Goal: Task Accomplishment & Management: Manage account settings

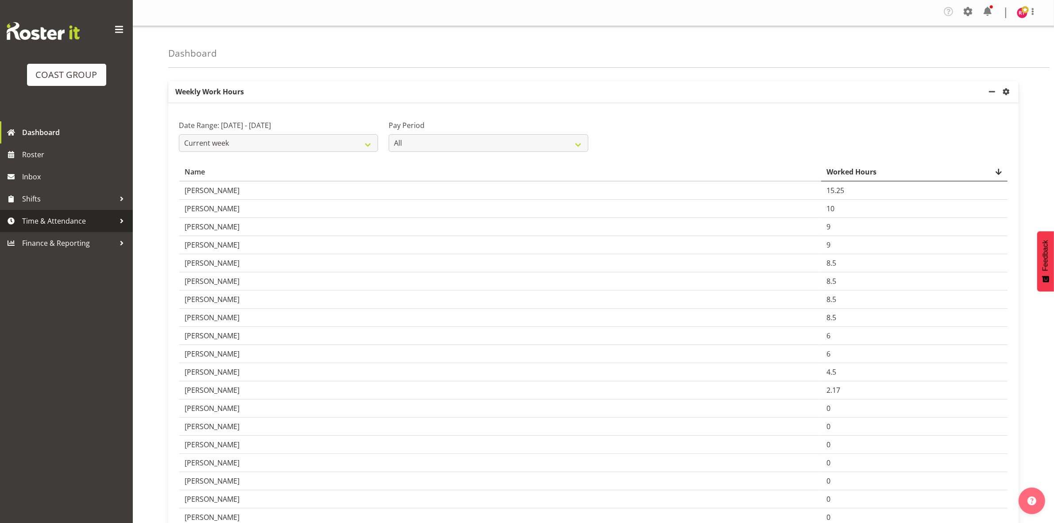
click at [50, 214] on span "Time & Attendance" at bounding box center [68, 220] width 93 height 13
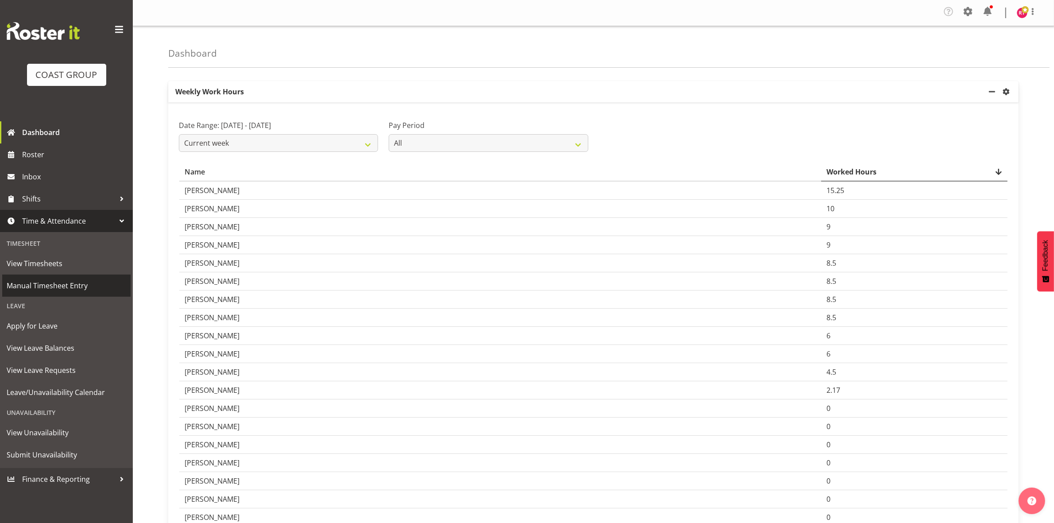
click at [69, 284] on span "Manual Timesheet Entry" at bounding box center [67, 285] width 120 height 13
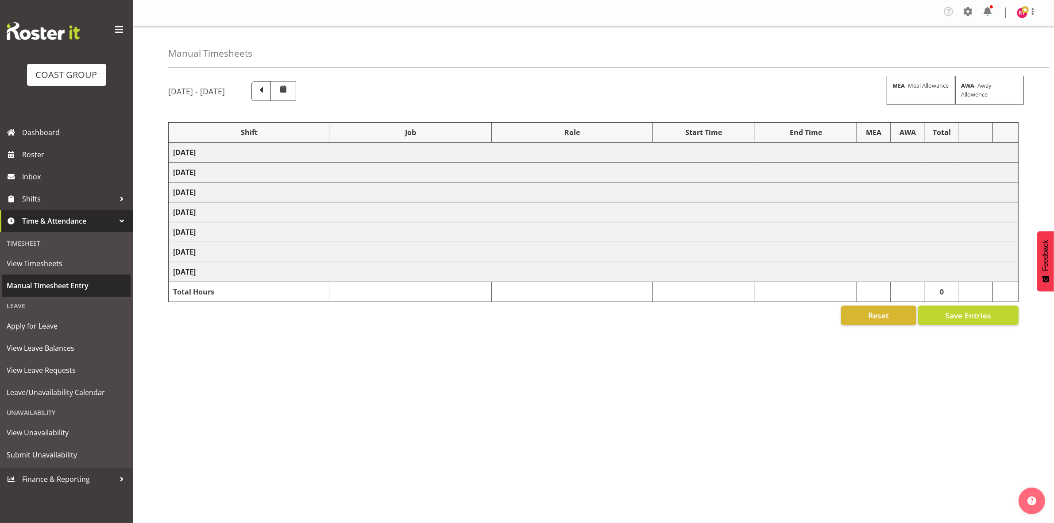
select select "81170"
select select "69"
select select "81173"
select select "9299"
select select "81176"
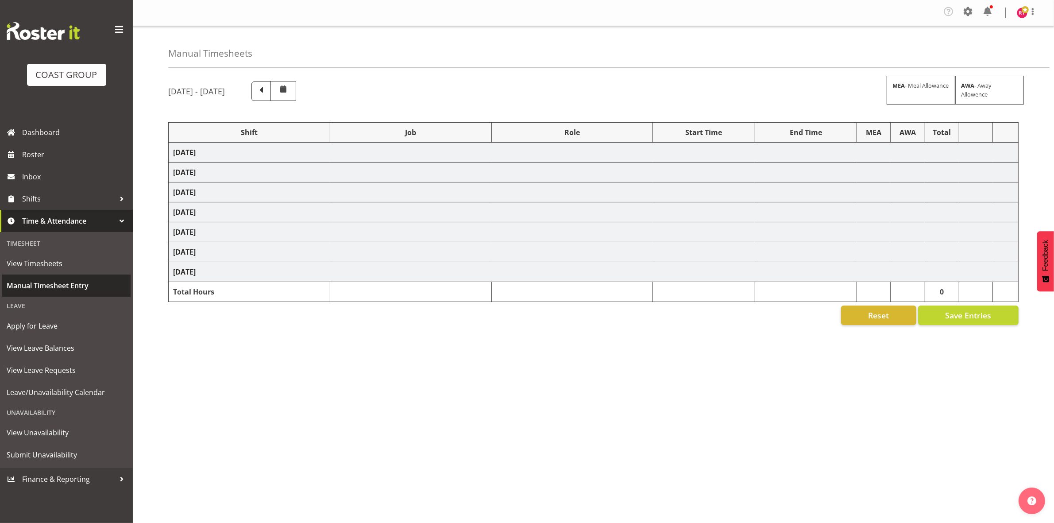
select select "69"
select select "81182"
select select "69"
select select "81185"
select select "9062"
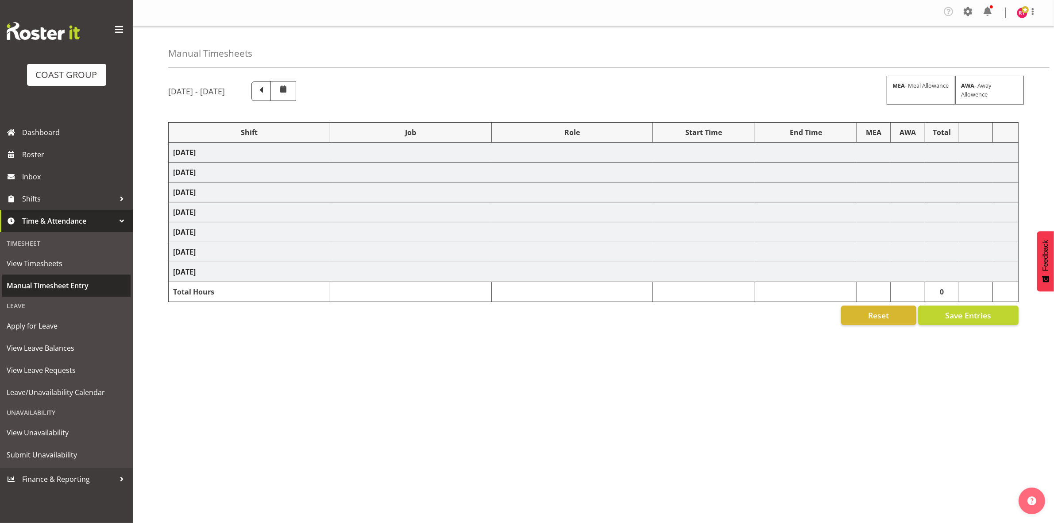
select select "81192"
select select "69"
select select "81194"
select select "69"
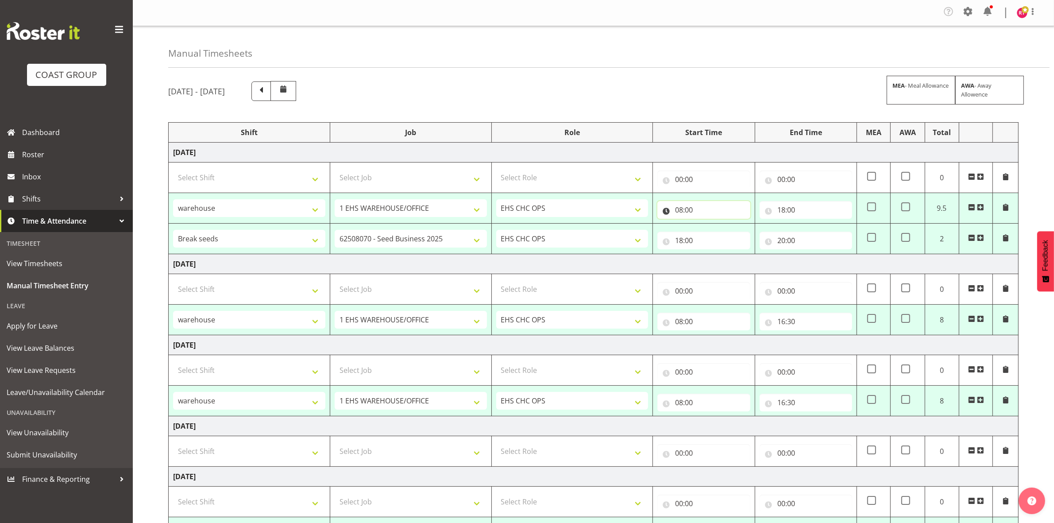
click at [680, 213] on input "08:00" at bounding box center [703, 210] width 93 height 18
click at [717, 236] on select "00 01 02 03 04 05 06 07 08 09 10 11 12 13 14 15 16 17 18 19 20 21 22 23" at bounding box center [718, 233] width 20 height 18
select select "11"
click at [708, 225] on select "00 01 02 03 04 05 06 07 08 09 10 11 12 13 14 15 16 17 18 19 20 21 22 23" at bounding box center [718, 233] width 20 height 18
type input "11:00"
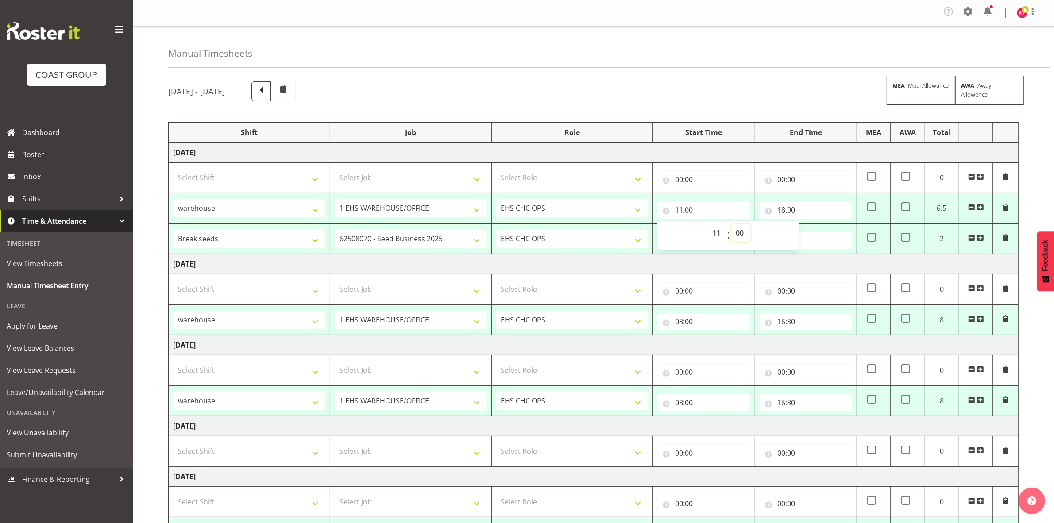
drag, startPoint x: 740, startPoint y: 235, endPoint x: 740, endPoint y: 242, distance: 6.6
click at [740, 235] on select "00 01 02 03 04 05 06 07 08 09 10 11 12 13 14 15 16 17 18 19 20 21 22 23 24 25 2…" at bounding box center [741, 233] width 20 height 18
select select "30"
click at [731, 225] on select "00 01 02 03 04 05 06 07 08 09 10 11 12 13 14 15 16 17 18 19 20 21 22 23 24 25 2…" at bounding box center [741, 233] width 20 height 18
type input "11:30"
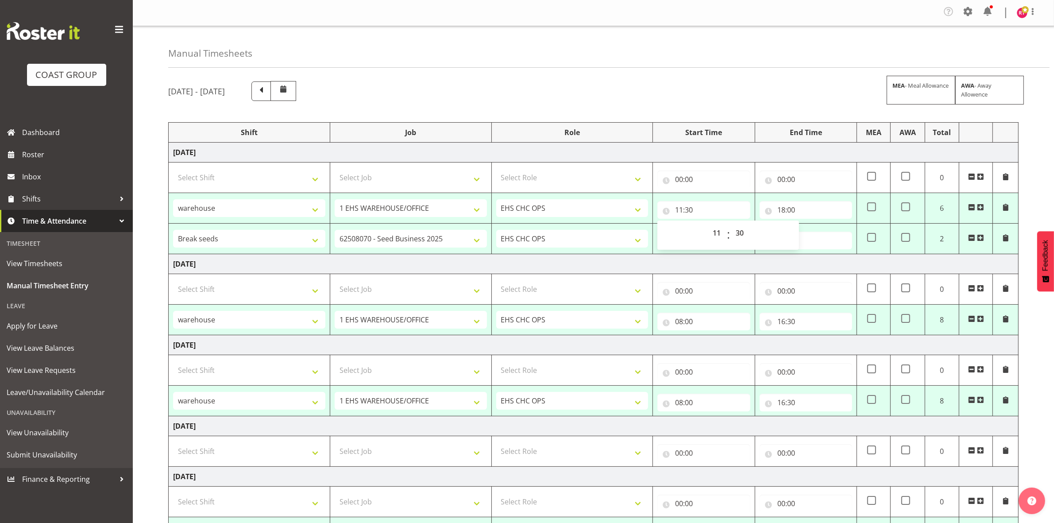
click at [694, 85] on div "August 27th - September 2nd 2025 MEA - Meal Allowance AWA - Away Allowence" at bounding box center [593, 91] width 850 height 20
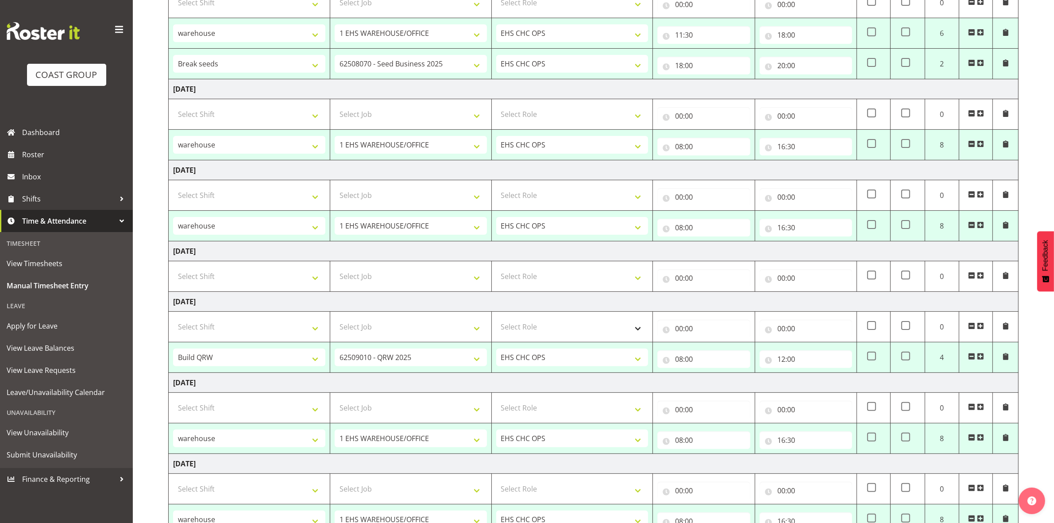
scroll to position [248, 0]
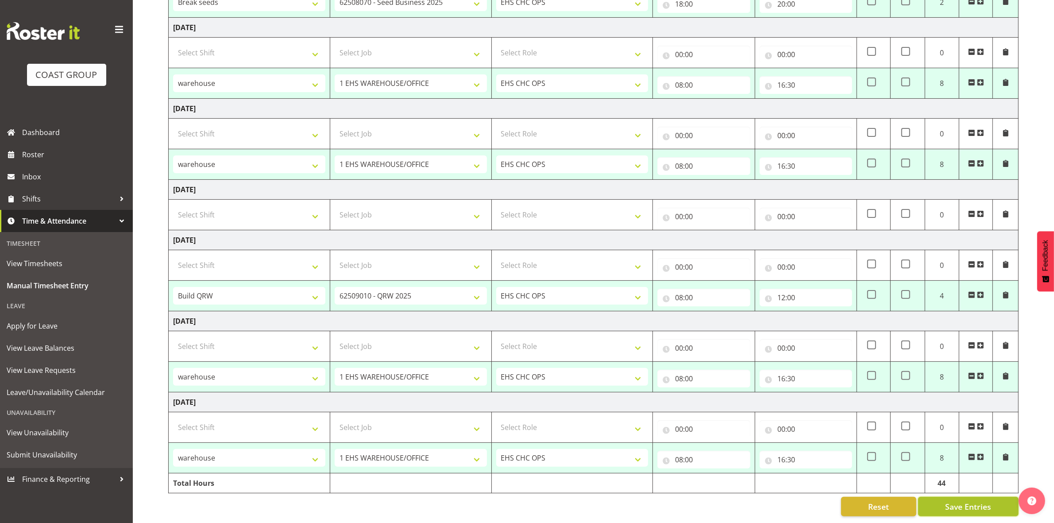
click at [953, 501] on span "Save Entries" at bounding box center [968, 507] width 46 height 12
select select "81170"
select select "69"
type input "11:30"
type input "18:00"
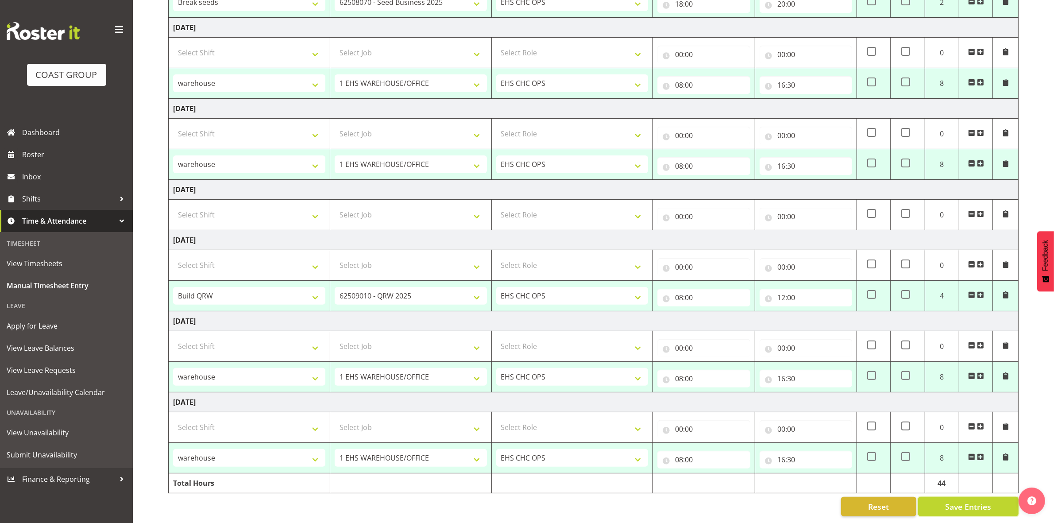
select select "81173"
select select "9299"
type input "18:00"
type input "20:00"
select select "81176"
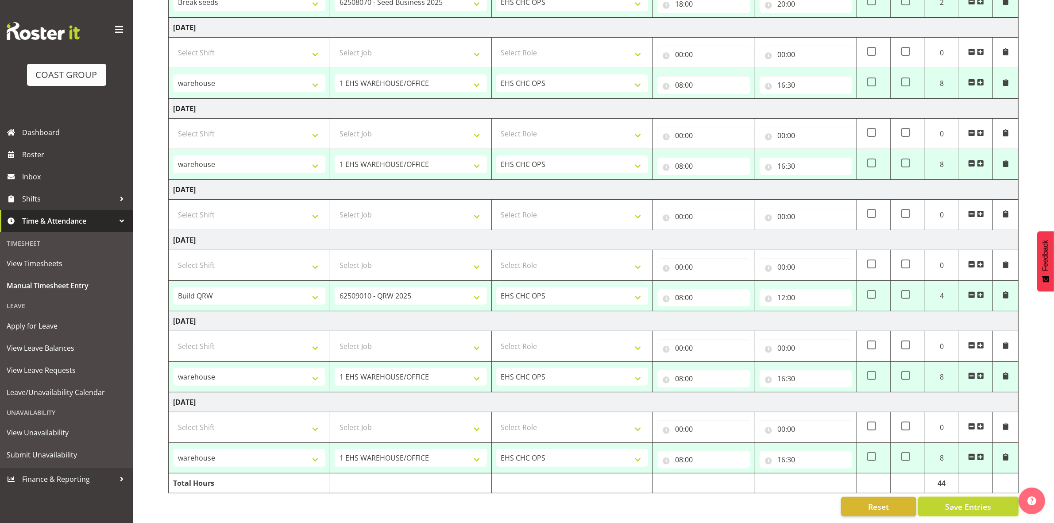
select select "69"
type input "08:00"
type input "16:30"
select select "81182"
select select "69"
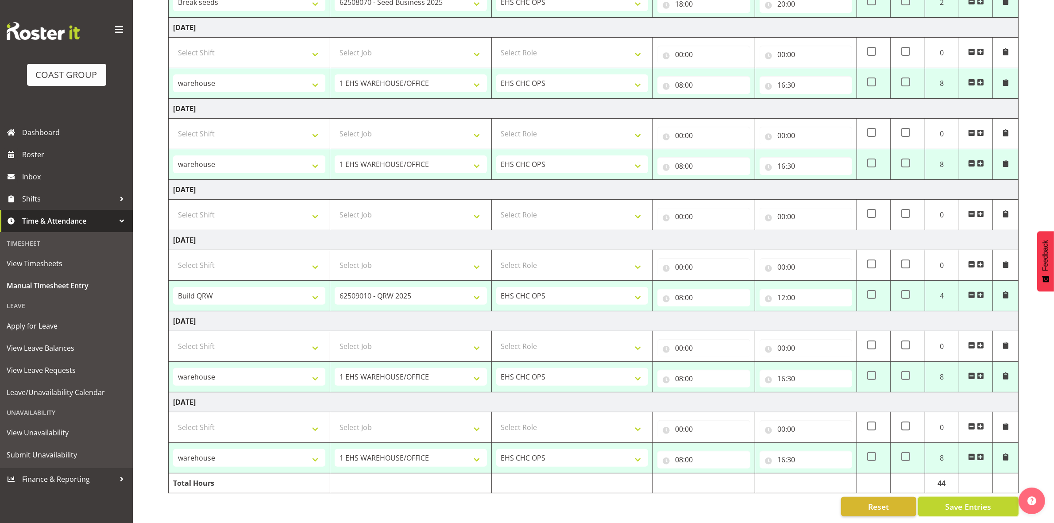
type input "08:00"
type input "16:30"
select select "81185"
select select "9062"
type input "08:00"
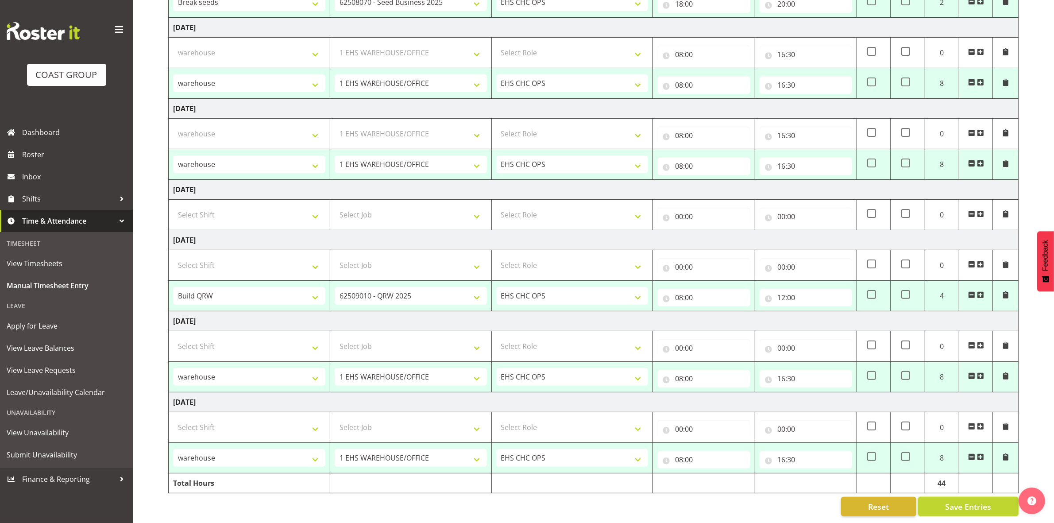
type input "12:00"
select select "81192"
select select "69"
type input "08:00"
type input "16:30"
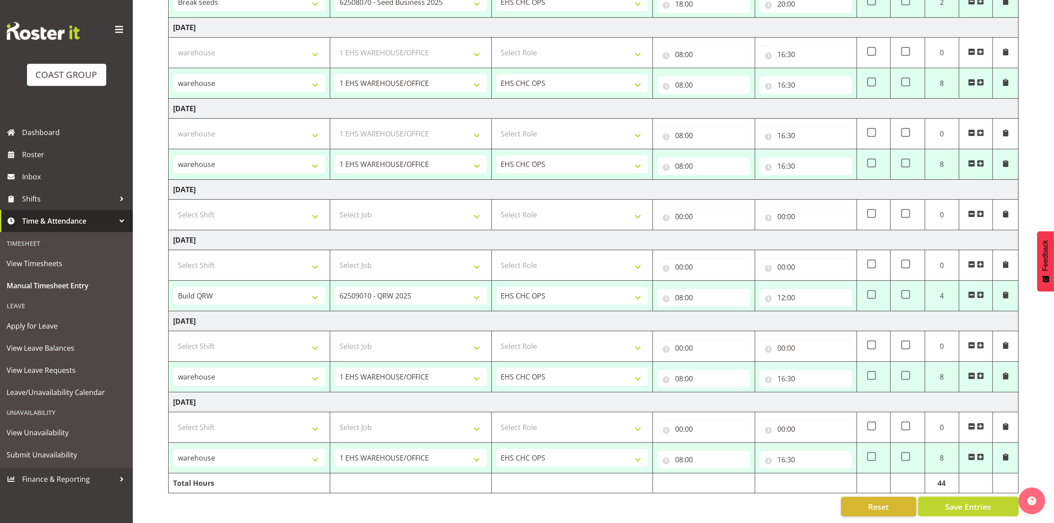
select select "81194"
select select "69"
type input "08:00"
type input "16:30"
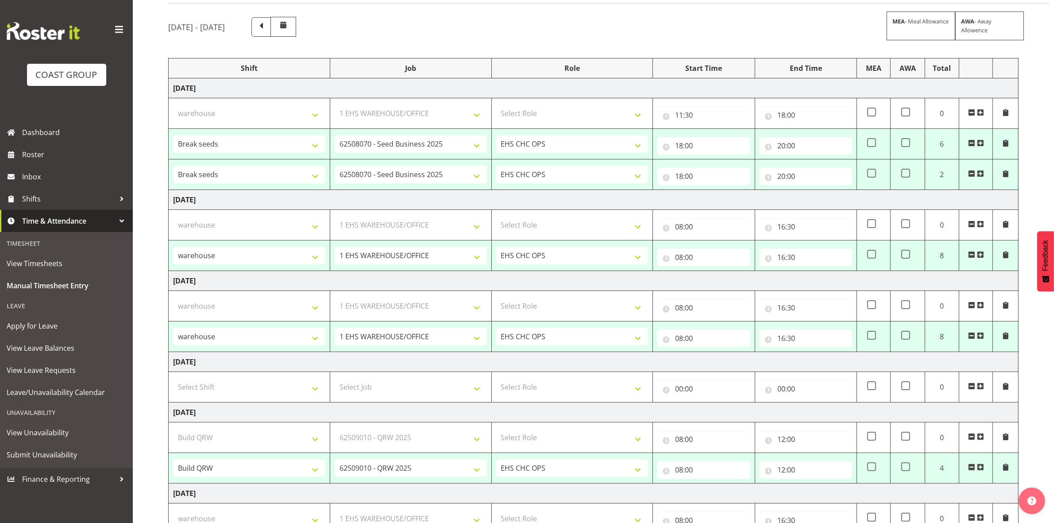
select select "81176"
select select "69"
select select "81182"
select select "69"
select select "81185"
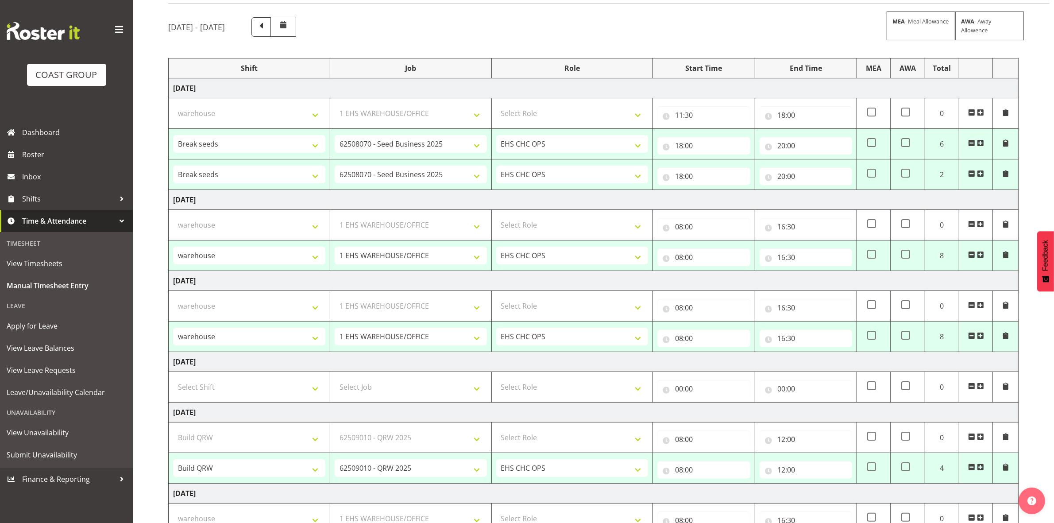
select select "9062"
select select "81192"
select select "69"
select select "81194"
select select "69"
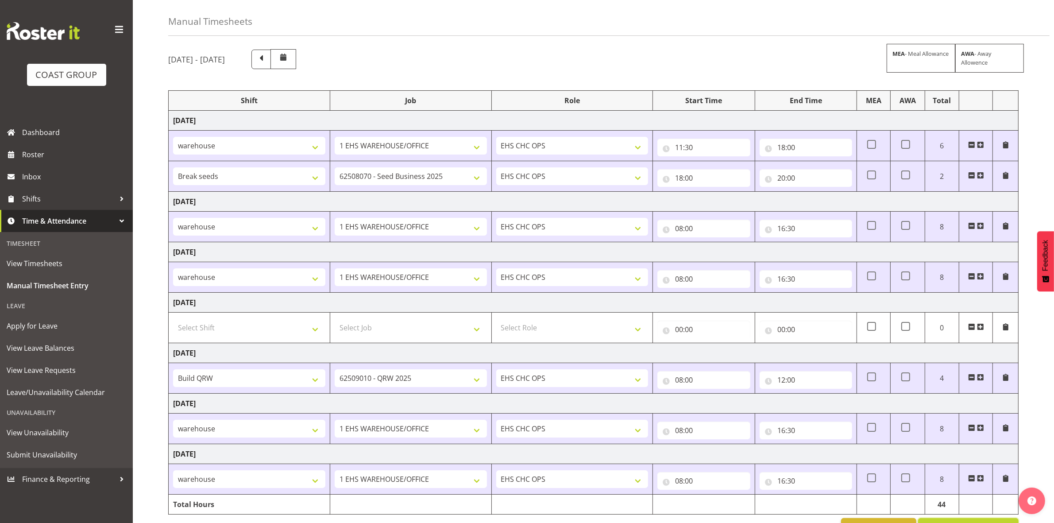
scroll to position [64, 0]
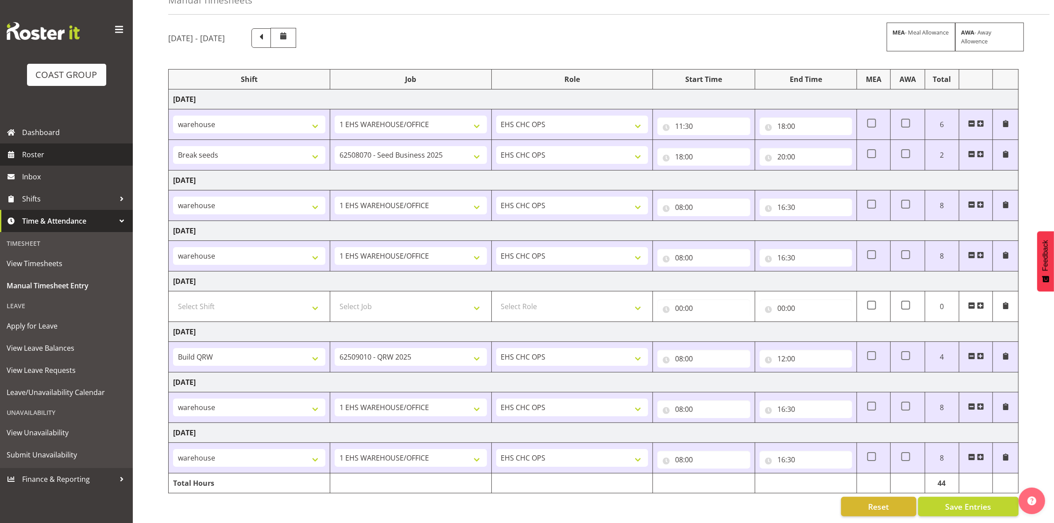
click at [52, 154] on span "Roster" at bounding box center [75, 154] width 106 height 13
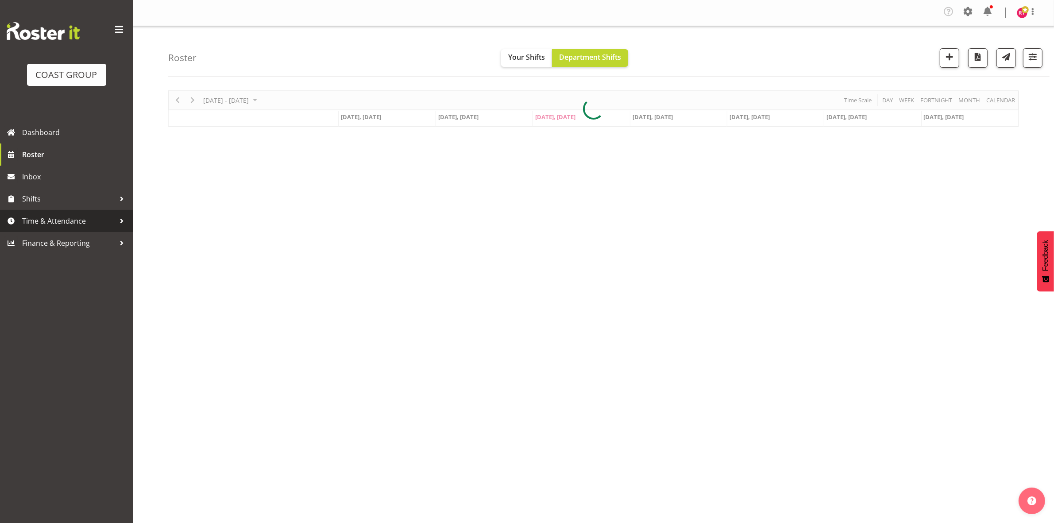
click at [64, 224] on span "Time & Attendance" at bounding box center [68, 220] width 93 height 13
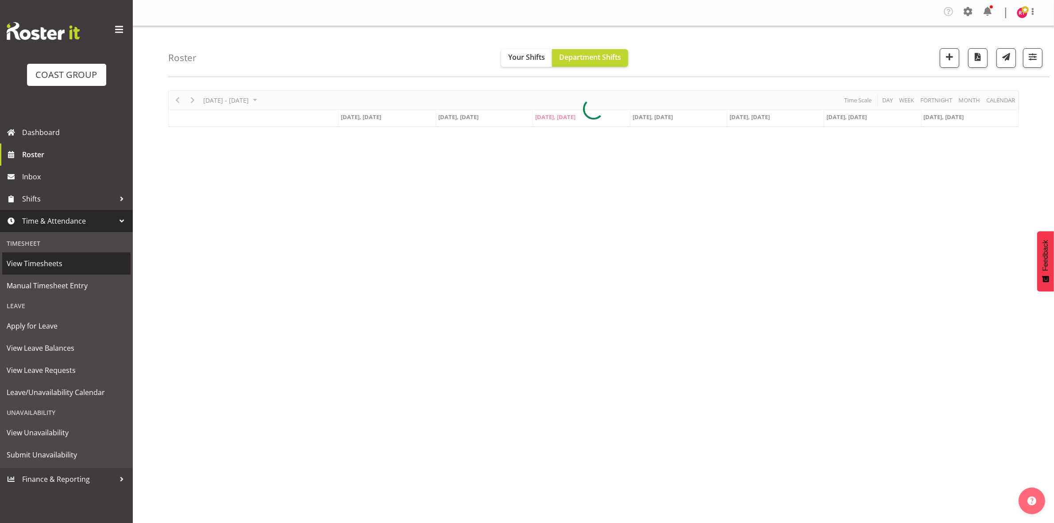
click at [52, 264] on span "View Timesheets" at bounding box center [67, 263] width 120 height 13
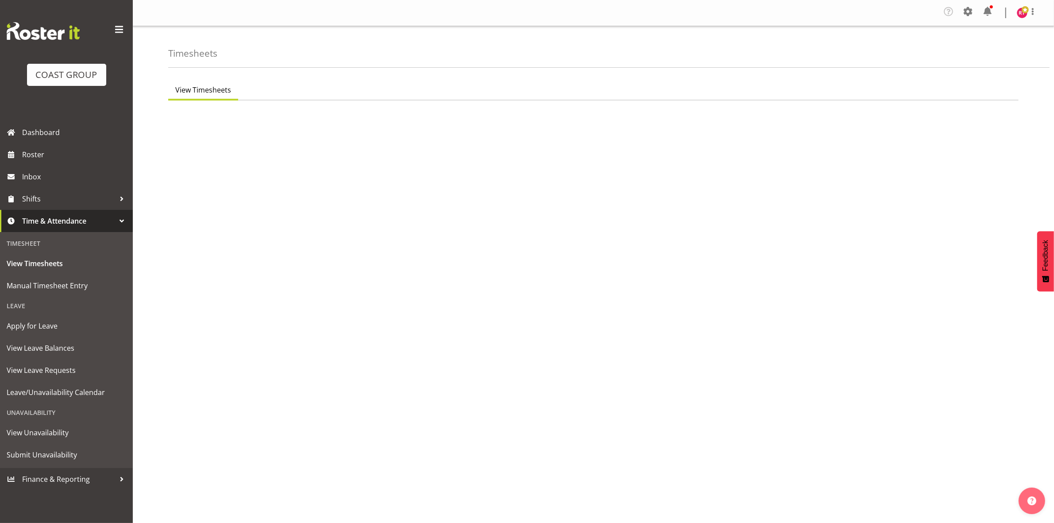
select select "7"
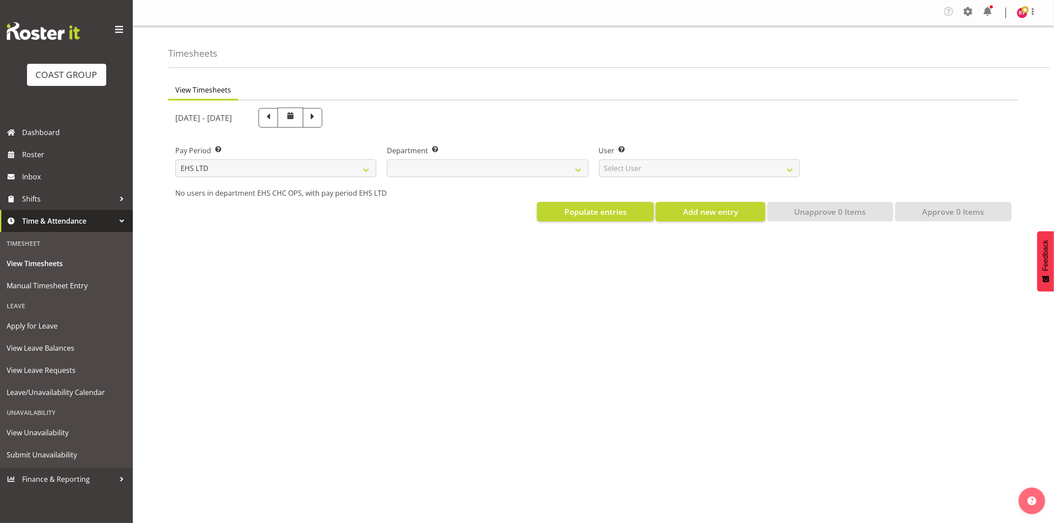
select select
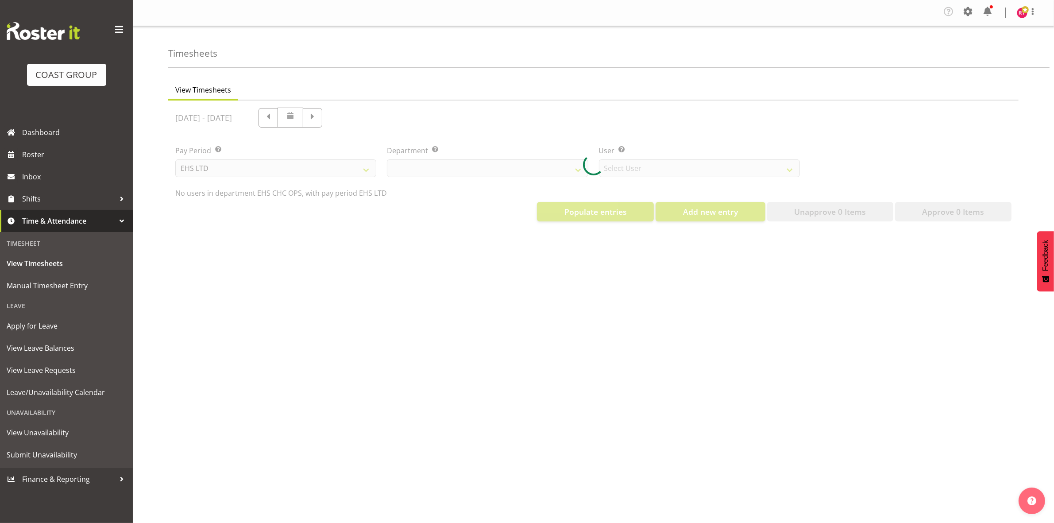
select select "11515"
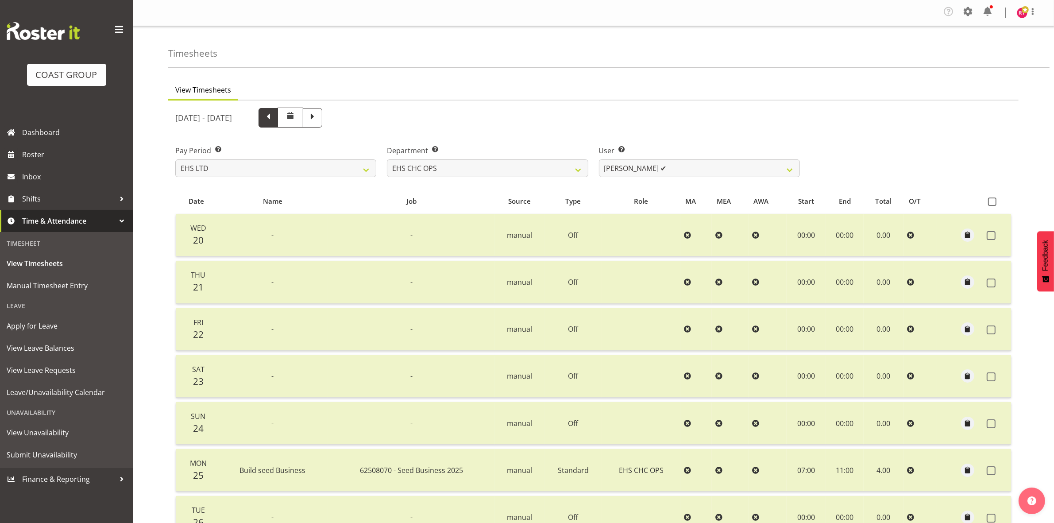
click at [274, 120] on span at bounding box center [268, 117] width 12 height 12
select select
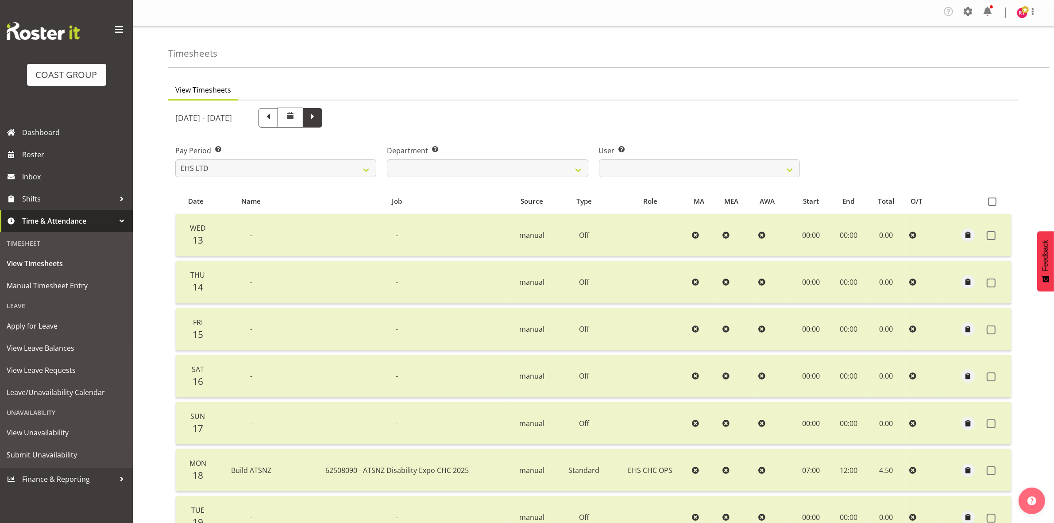
click at [318, 120] on span at bounding box center [313, 117] width 12 height 12
select select
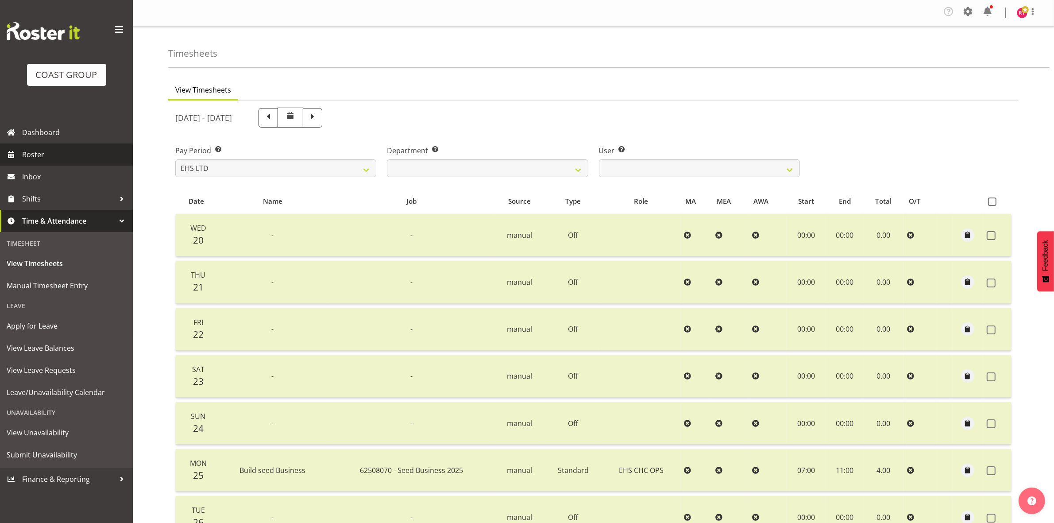
click at [47, 154] on span "Roster" at bounding box center [75, 154] width 106 height 13
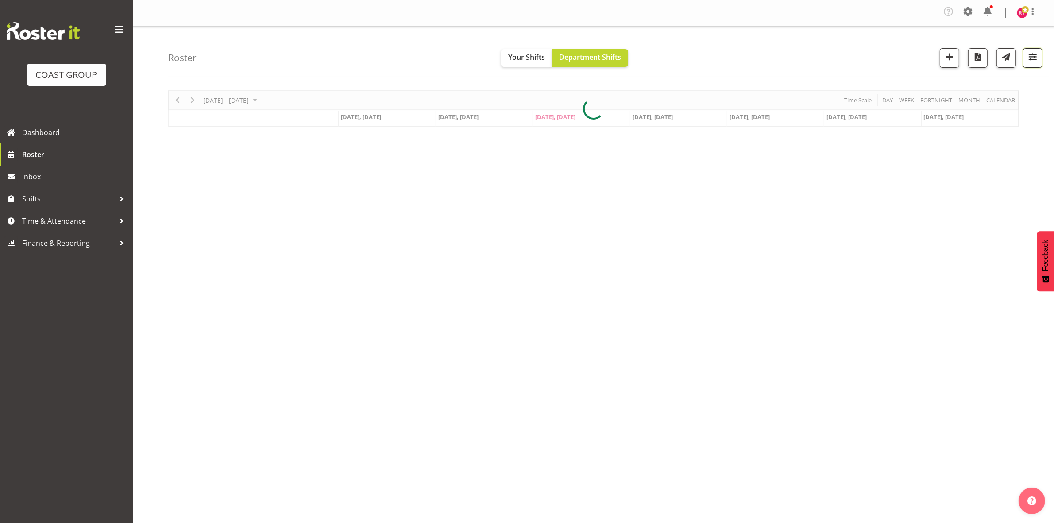
click at [1034, 59] on span "button" at bounding box center [1033, 57] width 12 height 12
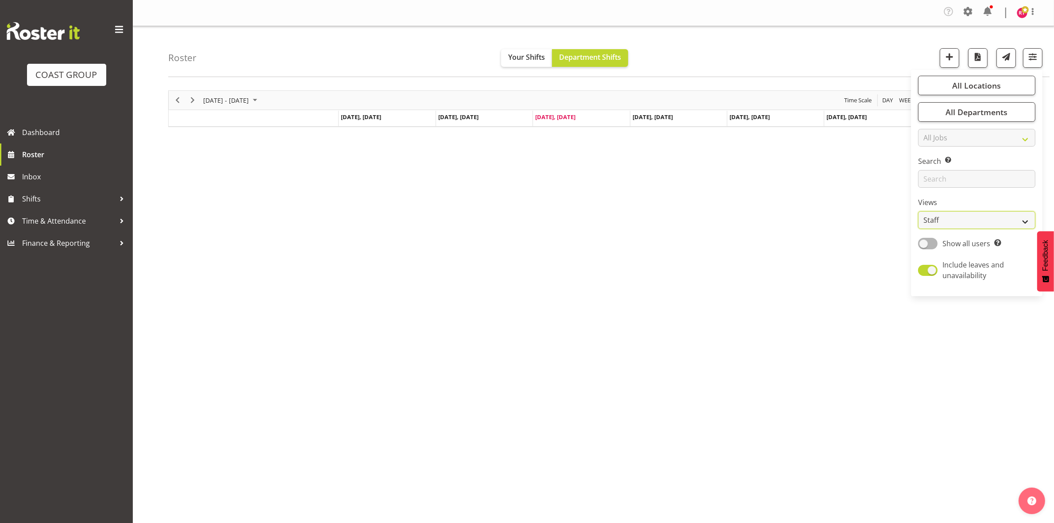
drag, startPoint x: 974, startPoint y: 214, endPoint x: 972, endPoint y: 220, distance: 6.6
click at [974, 214] on select "Staff Role Shift - Horizontal Shift - Vertical Staff - Location" at bounding box center [976, 220] width 117 height 18
select select "shift"
click at [918, 211] on select "Staff Role Shift - Horizontal Shift - Vertical Staff - Location" at bounding box center [976, 220] width 117 height 18
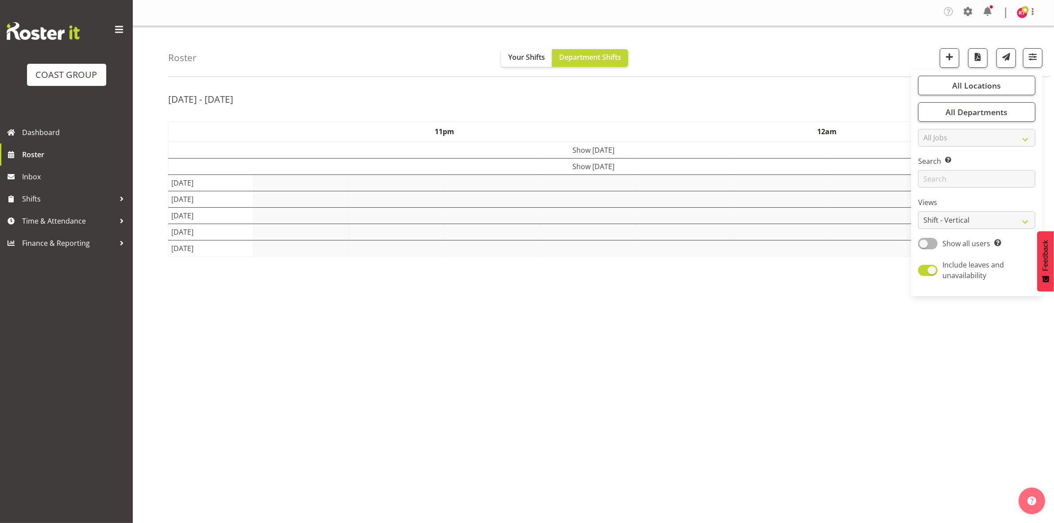
click at [810, 94] on div "[DATE] - [DATE]" at bounding box center [593, 100] width 850 height 20
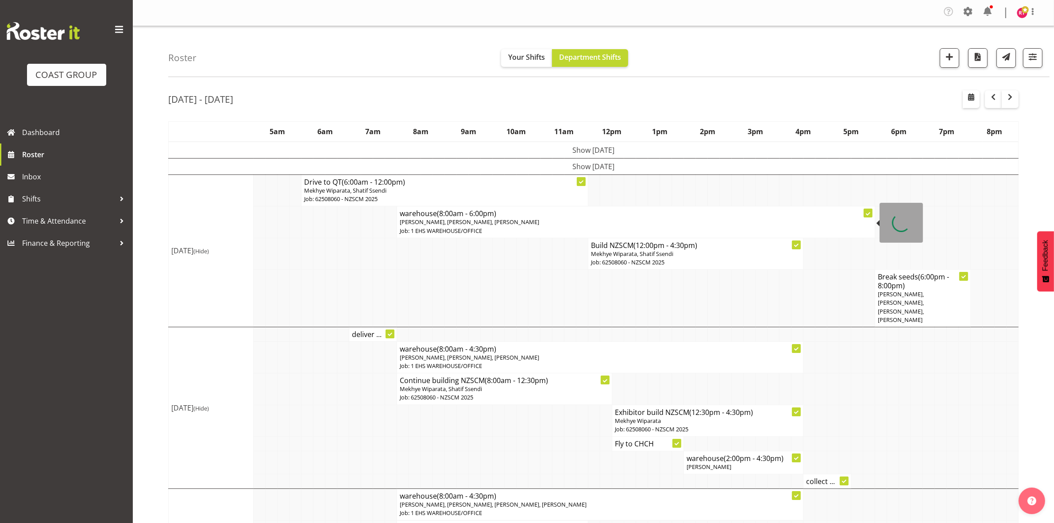
click at [467, 230] on p "Job: 1 EHS WAREHOUSE/OFFICE" at bounding box center [636, 231] width 472 height 8
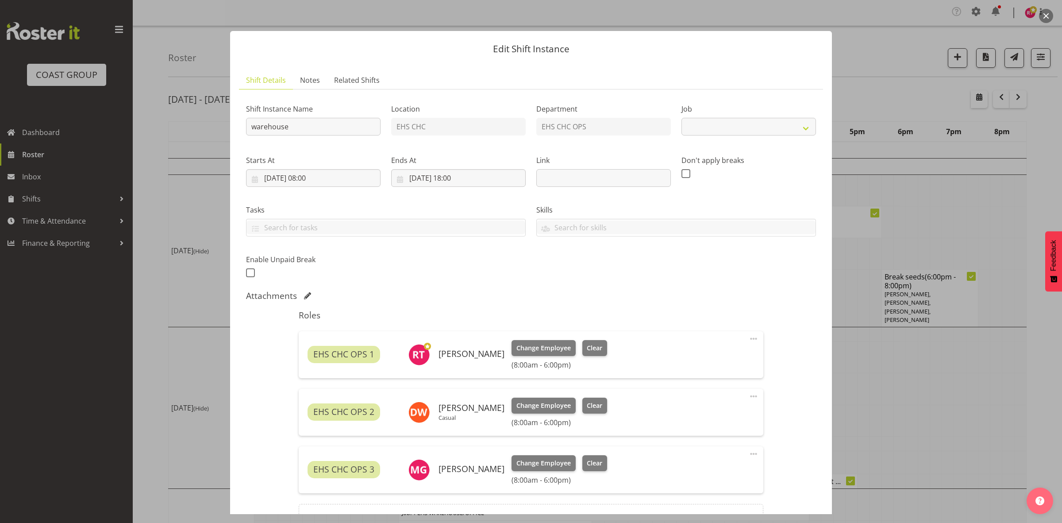
select select "69"
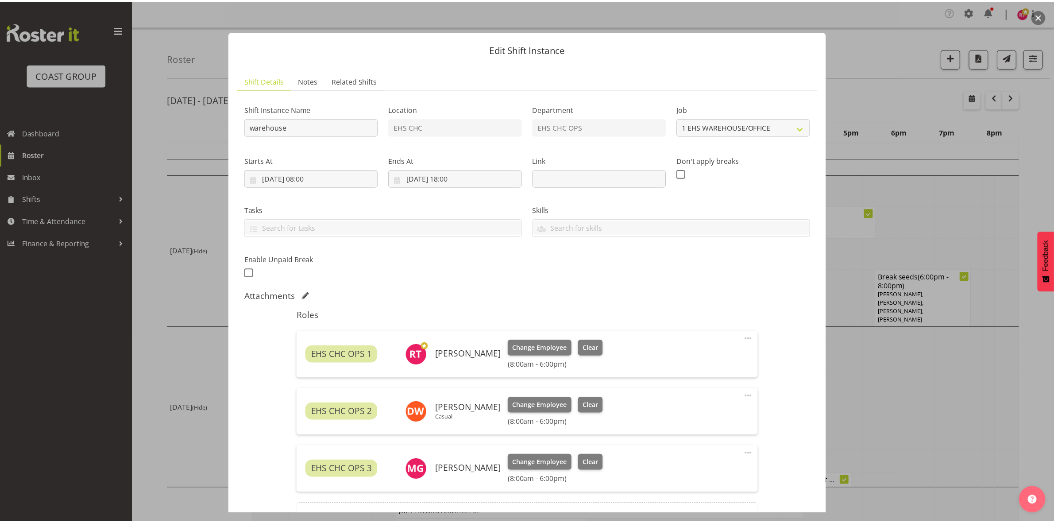
scroll to position [99, 0]
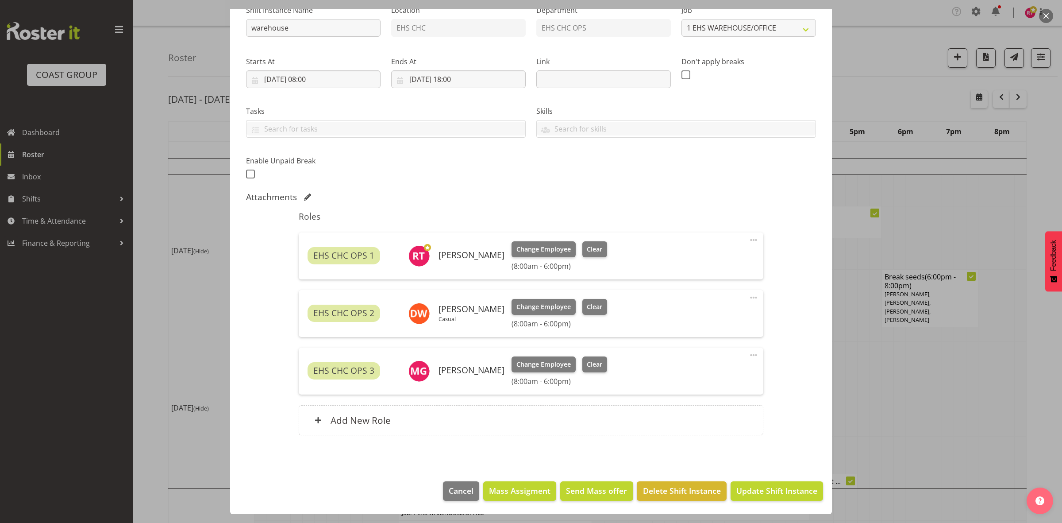
click at [748, 236] on span at bounding box center [753, 240] width 11 height 11
click at [709, 261] on link "Edit" at bounding box center [716, 261] width 85 height 16
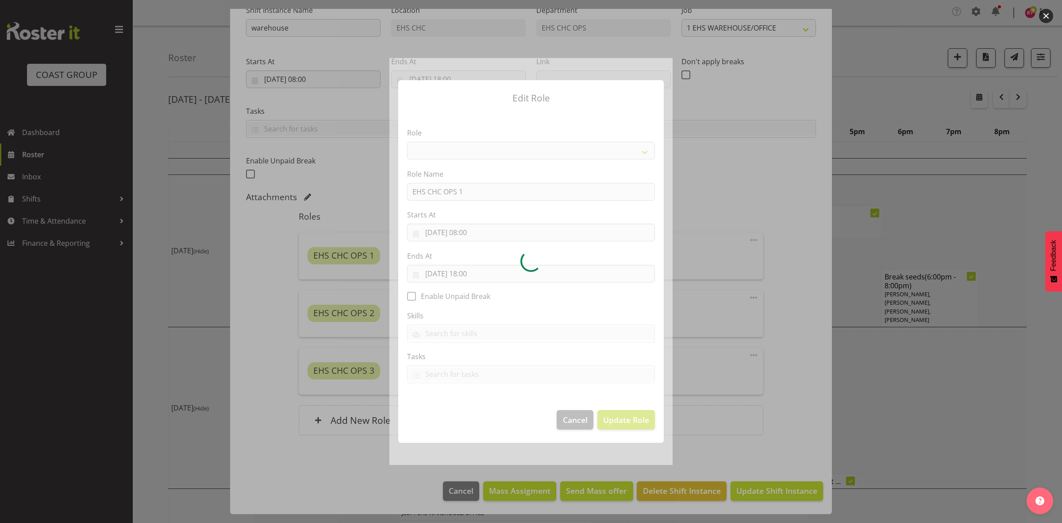
select select "192"
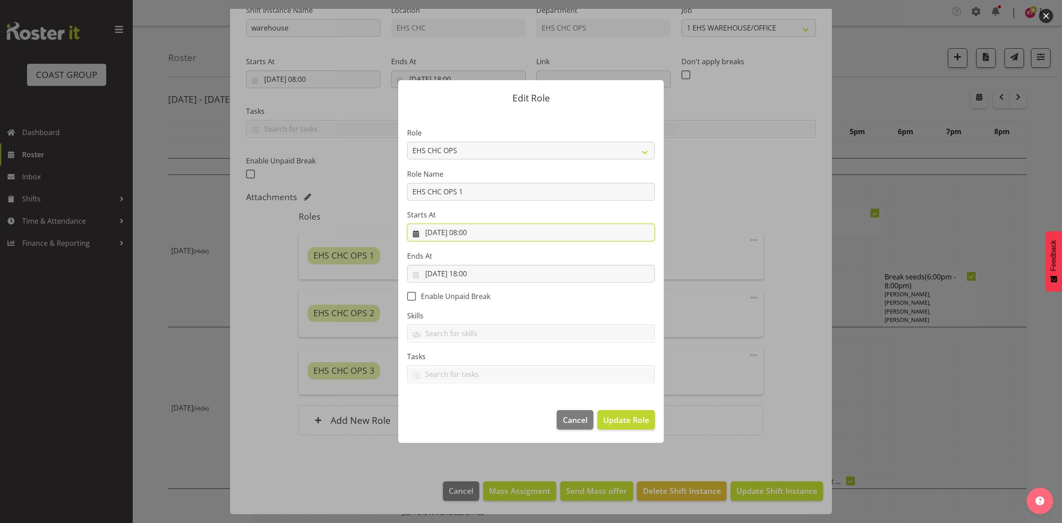
click at [471, 232] on input "[DATE] 08:00" at bounding box center [531, 233] width 248 height 18
click at [474, 415] on select "00 01 02 03 04 05 06 07 08 09 10 11 12 13 14 15 16 17 18 19 20 21 22 23" at bounding box center [478, 421] width 20 height 18
select select "11"
click at [468, 412] on select "00 01 02 03 04 05 06 07 08 09 10 11 12 13 14 15 16 17 18 19 20 21 22 23" at bounding box center [478, 421] width 20 height 18
type input "[DATE] 11:00"
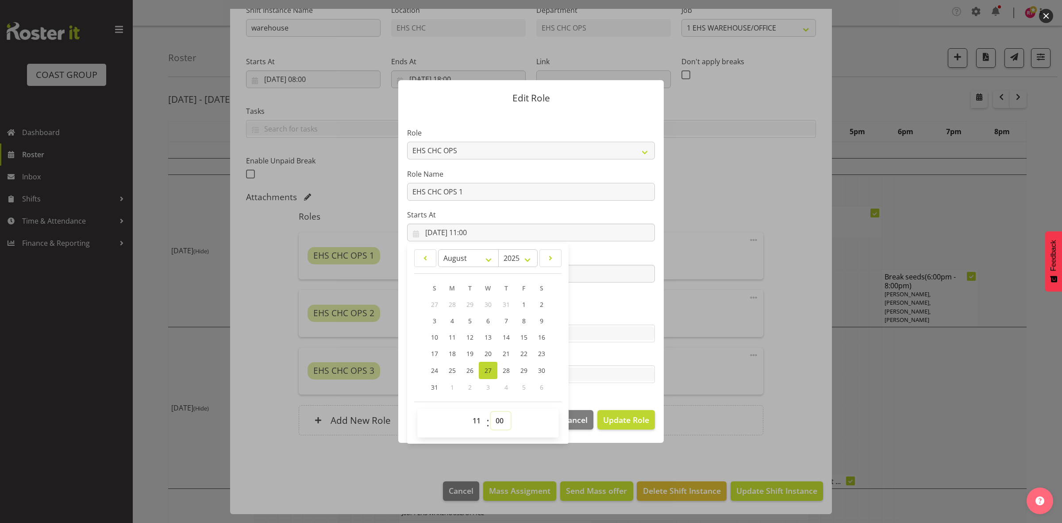
drag, startPoint x: 501, startPoint y: 417, endPoint x: 502, endPoint y: 412, distance: 4.6
click at [501, 417] on select "00 01 02 03 04 05 06 07 08 09 10 11 12 13 14 15 16 17 18 19 20 21 22 23 24 25 2…" at bounding box center [501, 421] width 20 height 18
select select "30"
click at [491, 412] on select "00 01 02 03 04 05 06 07 08 09 10 11 12 13 14 15 16 17 18 19 20 21 22 23 24 25 2…" at bounding box center [501, 421] width 20 height 18
type input "[DATE] 11:30"
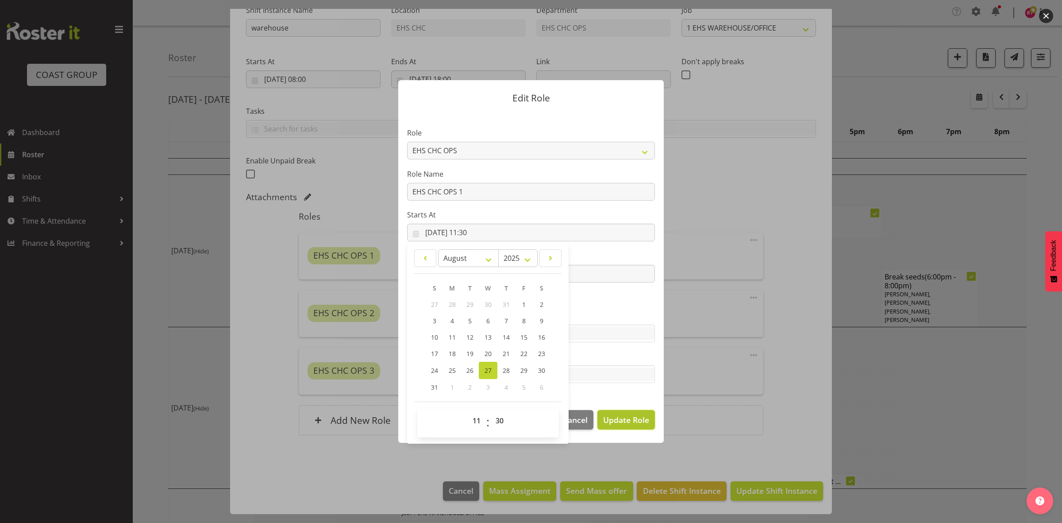
click at [618, 419] on span "Update Role" at bounding box center [626, 420] width 46 height 12
select select
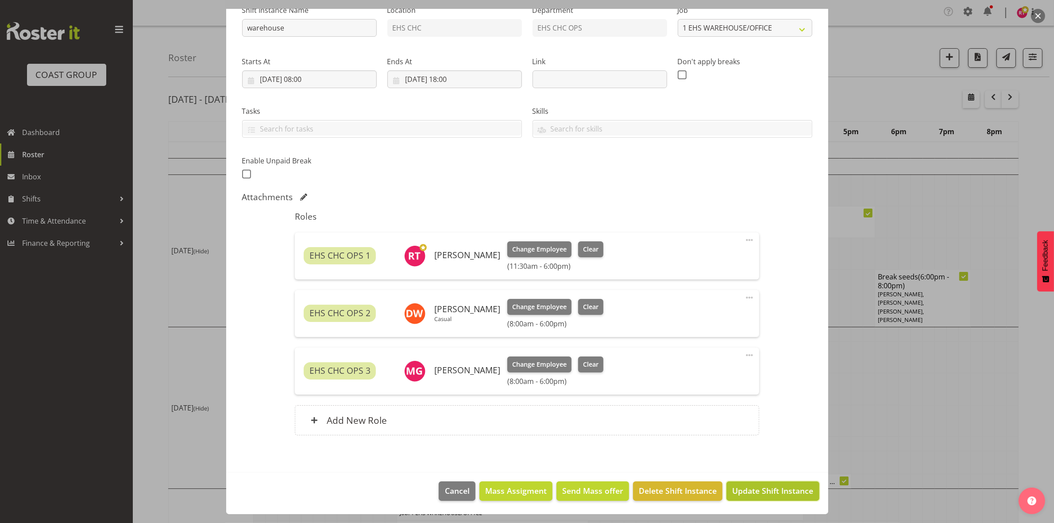
click at [732, 487] on span "Update Shift Instance" at bounding box center [772, 491] width 81 height 12
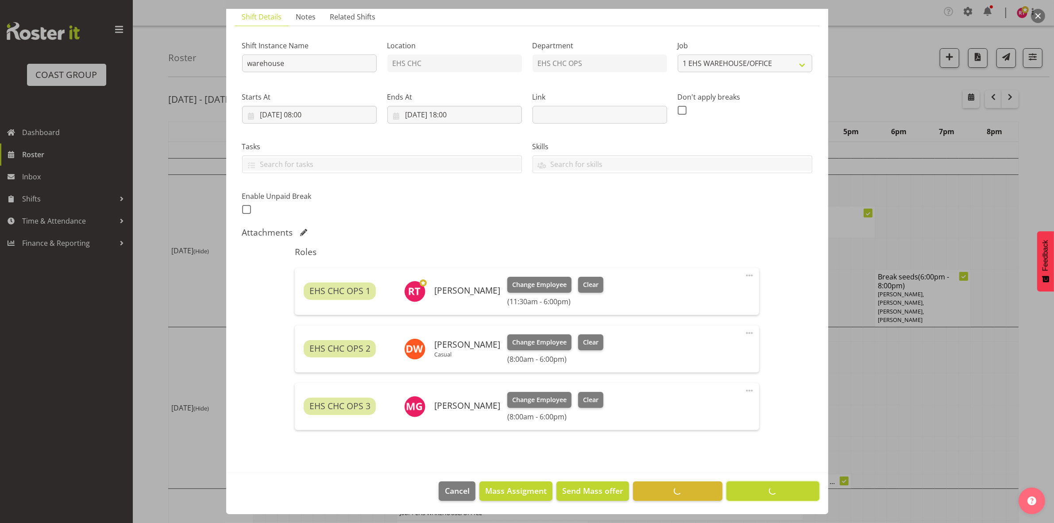
scroll to position [63, 0]
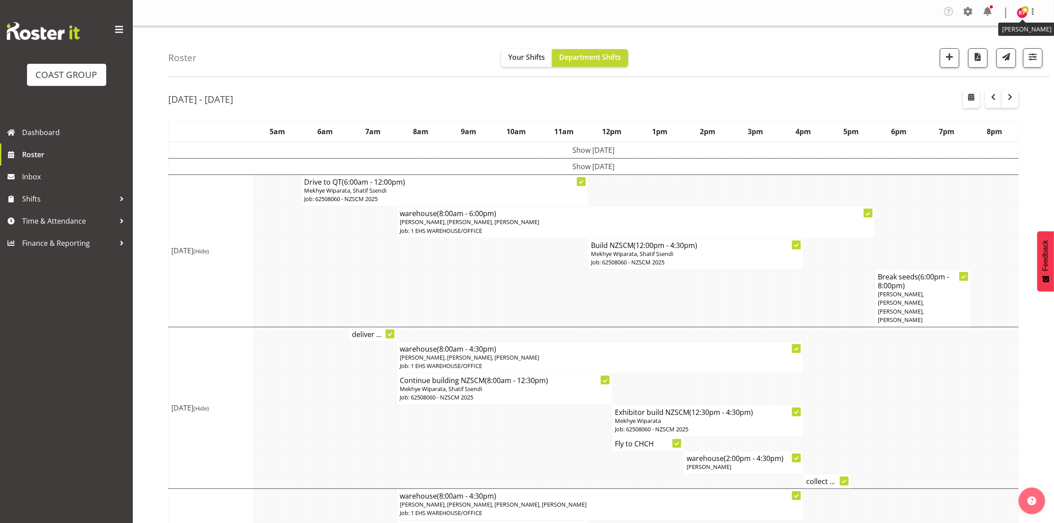
click at [1023, 15] on img at bounding box center [1022, 13] width 11 height 11
click at [976, 50] on link "Log Out" at bounding box center [995, 49] width 85 height 16
